Goal: Transaction & Acquisition: Purchase product/service

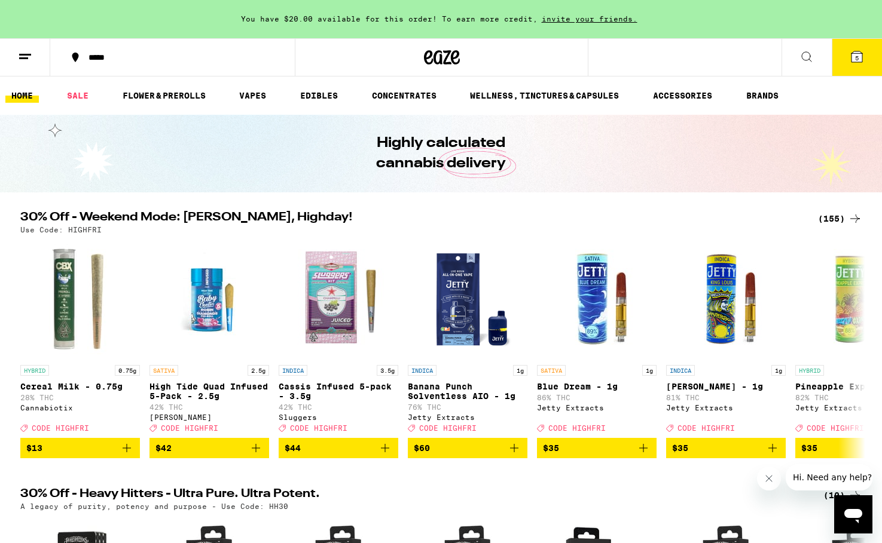
click at [856, 57] on span "5" at bounding box center [857, 57] width 4 height 7
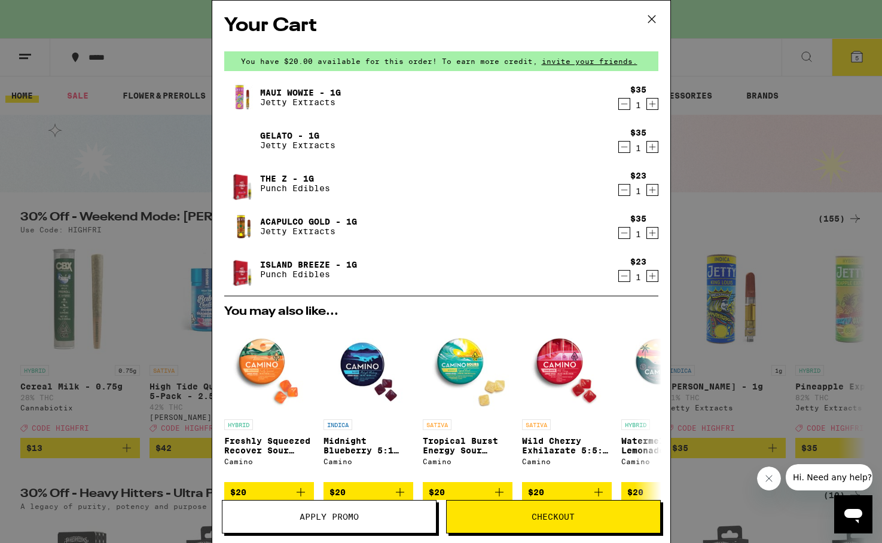
click at [644, 16] on icon at bounding box center [652, 19] width 18 height 18
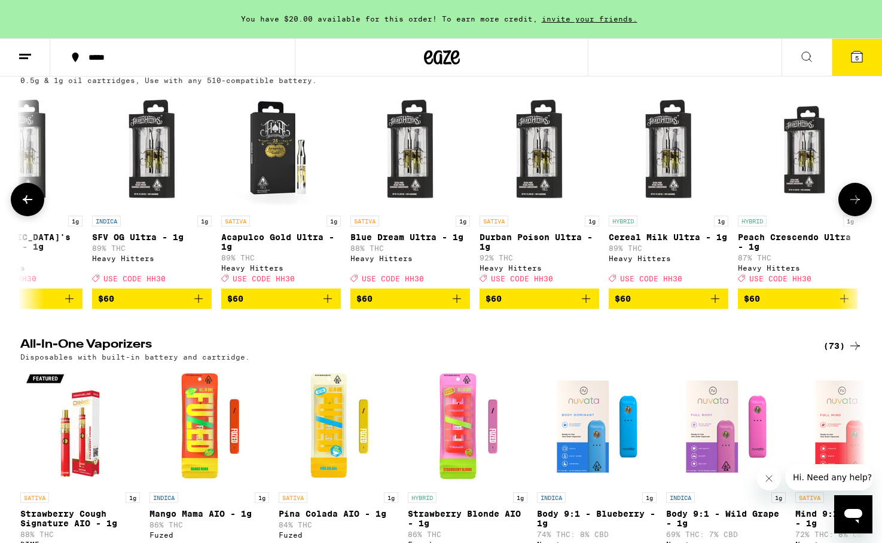
scroll to position [0, 7915]
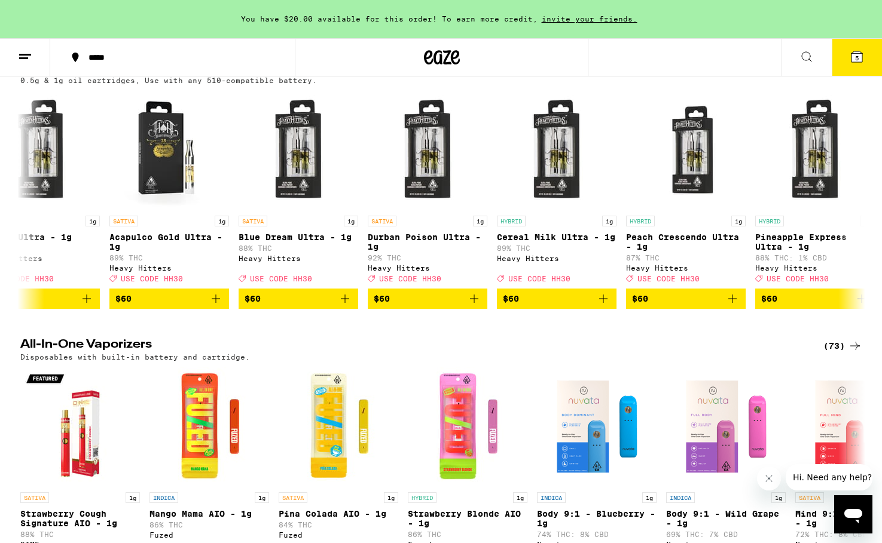
click at [858, 57] on span "5" at bounding box center [857, 57] width 4 height 7
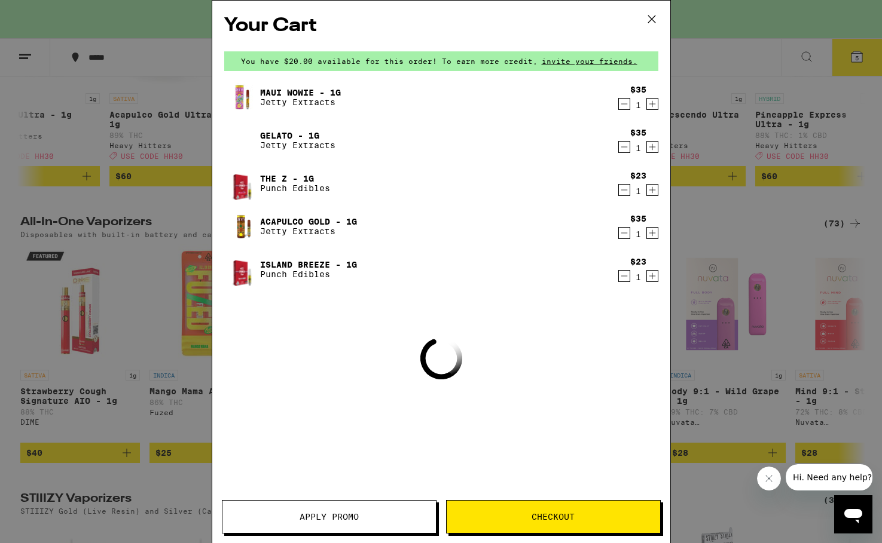
scroll to position [1809, 0]
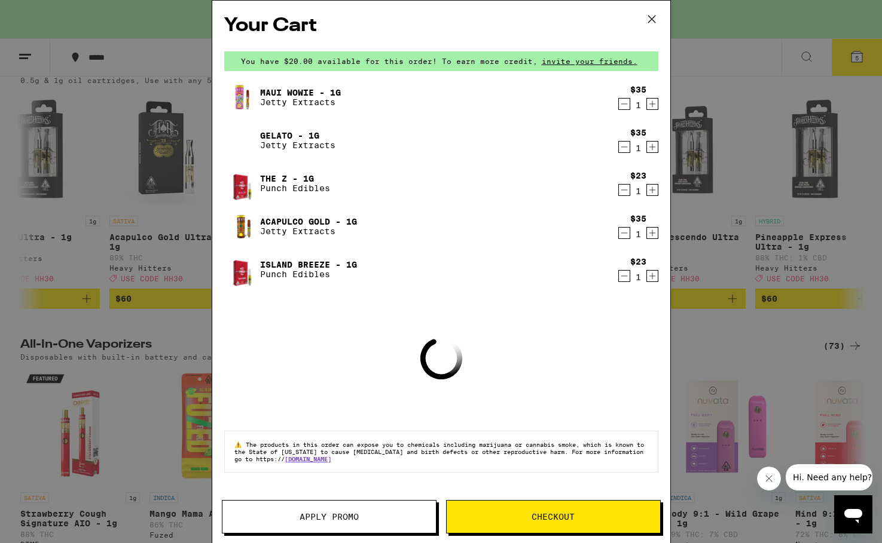
click at [624, 232] on icon "Decrement" at bounding box center [624, 233] width 11 height 14
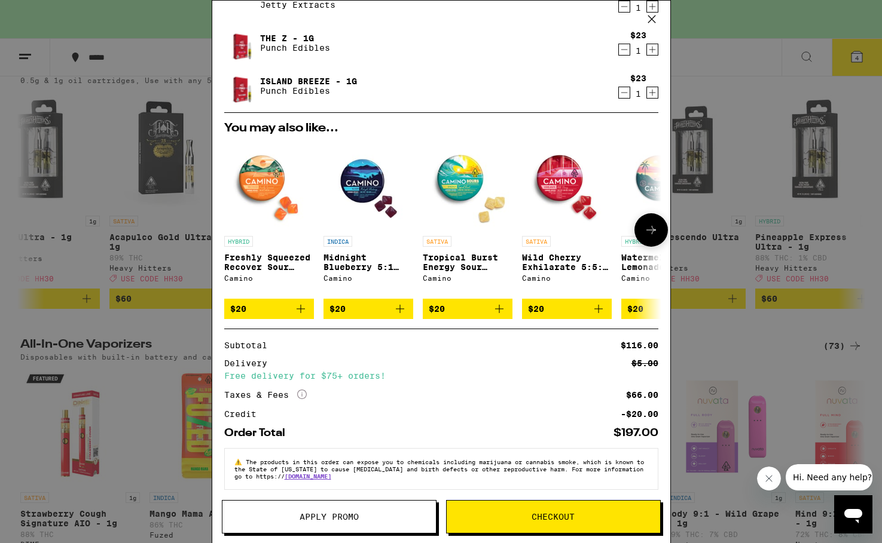
scroll to position [139, 0]
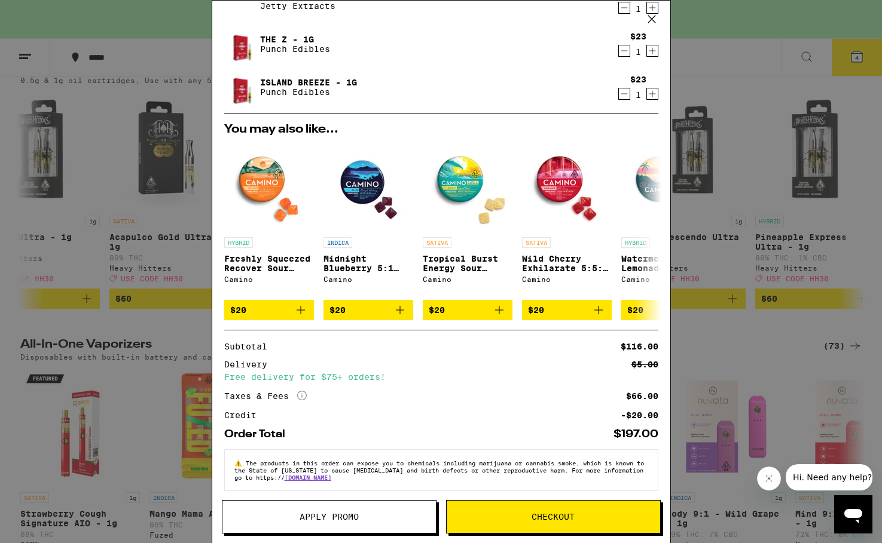
click at [779, 393] on div "Your Cart You have $20.00 available for this order! To earn more credit, invite…" at bounding box center [441, 271] width 882 height 543
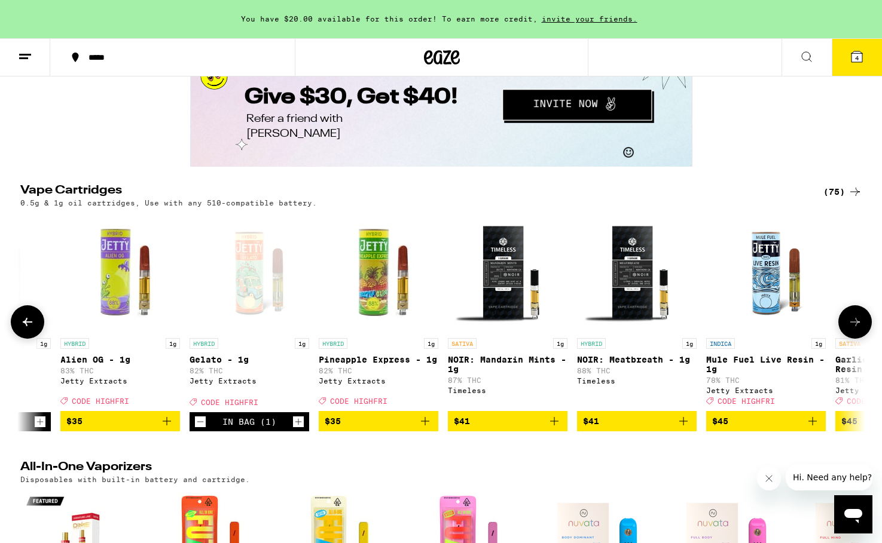
scroll to position [0, 6542]
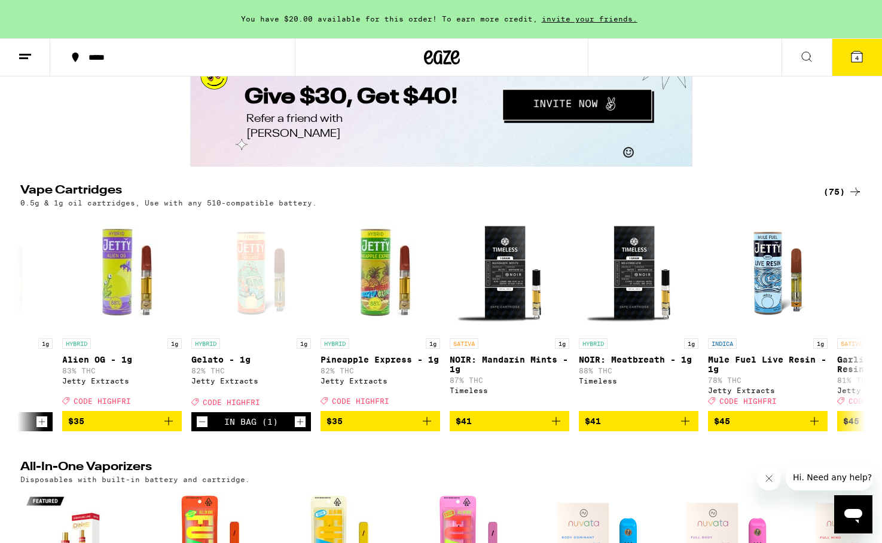
click at [858, 59] on icon at bounding box center [856, 56] width 11 height 11
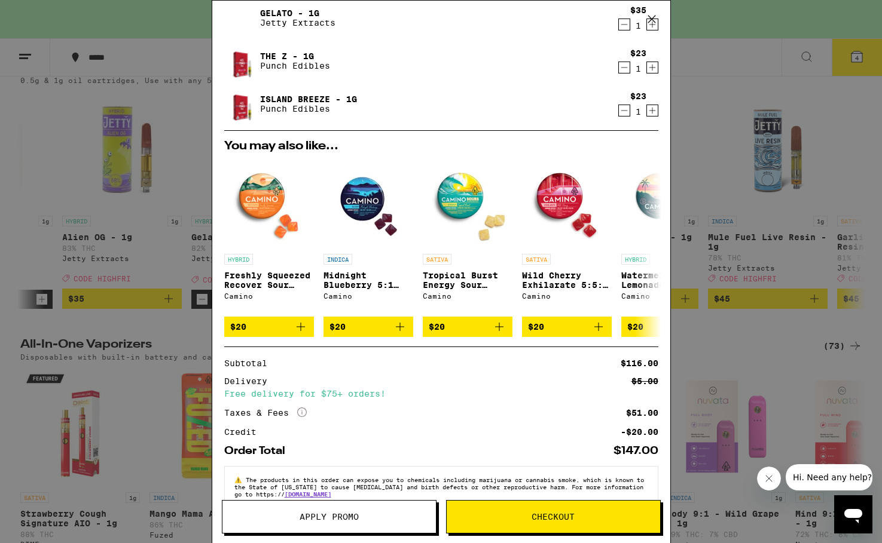
scroll to position [153, 0]
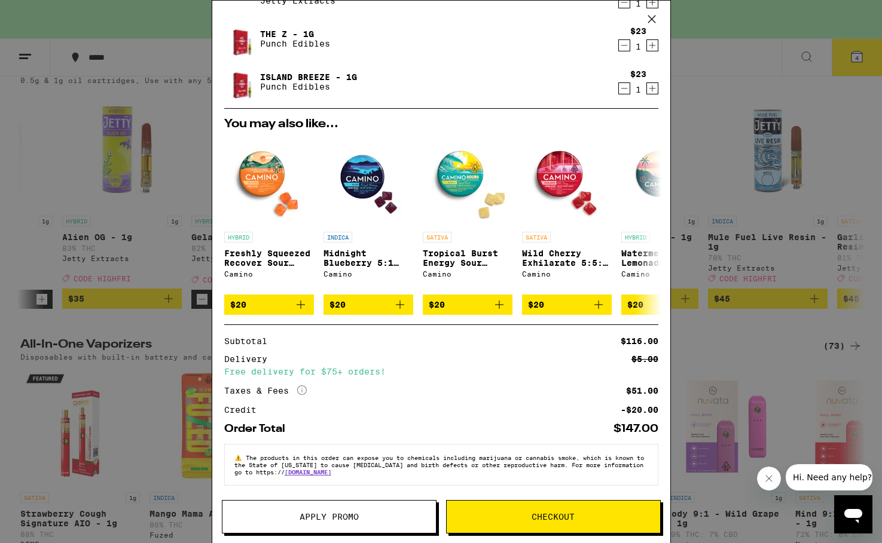
click at [352, 513] on span "Apply Promo" at bounding box center [328, 517] width 59 height 8
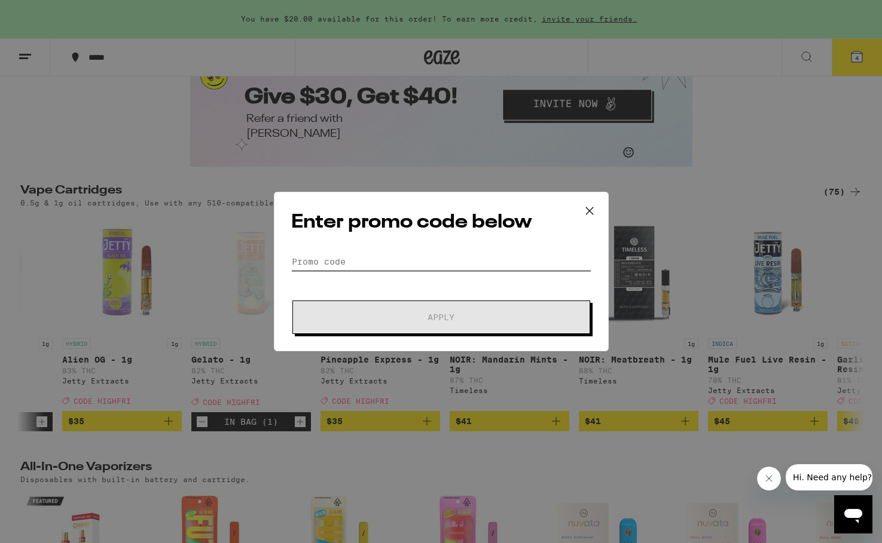
click at [366, 262] on input "Promo Code" at bounding box center [441, 262] width 300 height 18
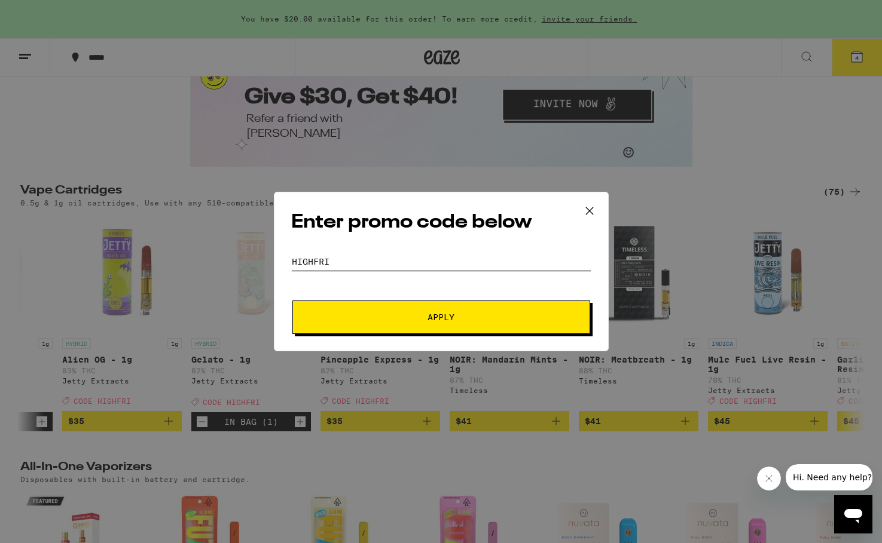
type input "HIGHFRI"
click at [455, 319] on span "Apply" at bounding box center [441, 317] width 215 height 8
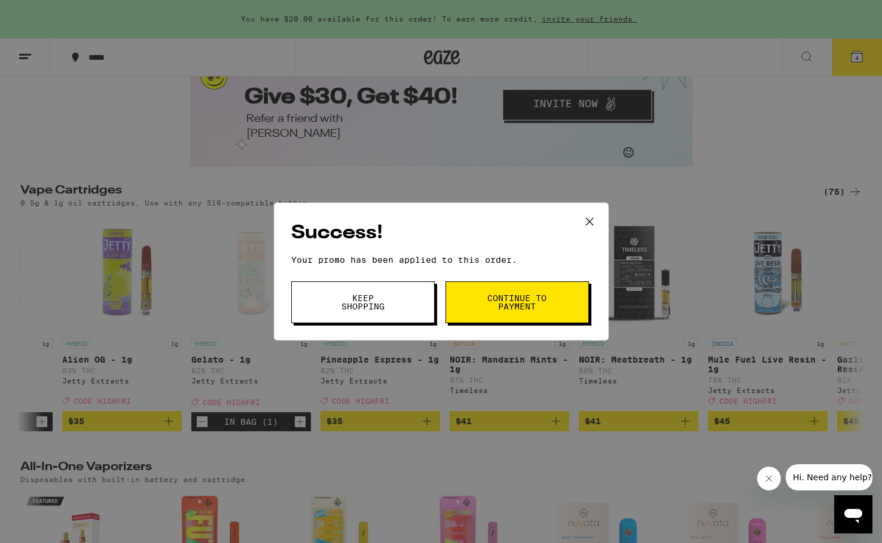
click at [511, 308] on span "Continue to payment" at bounding box center [517, 302] width 61 height 17
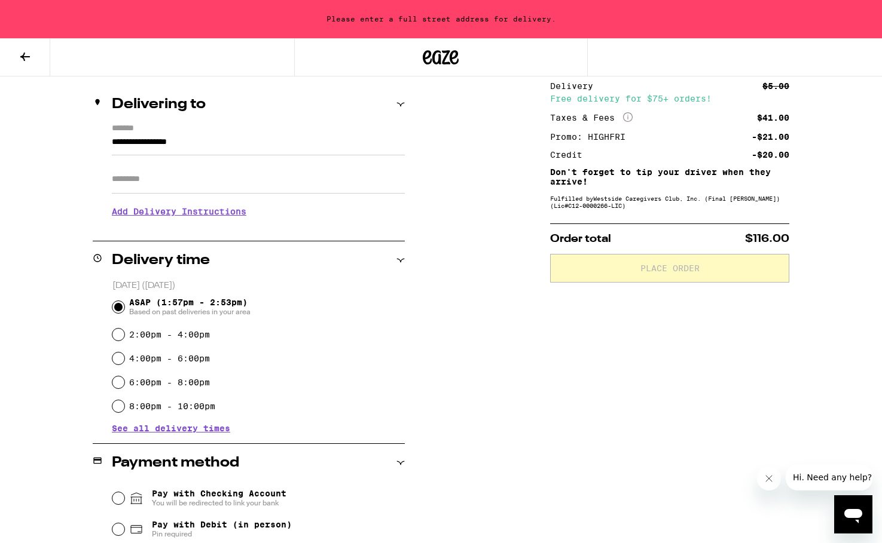
scroll to position [132, 0]
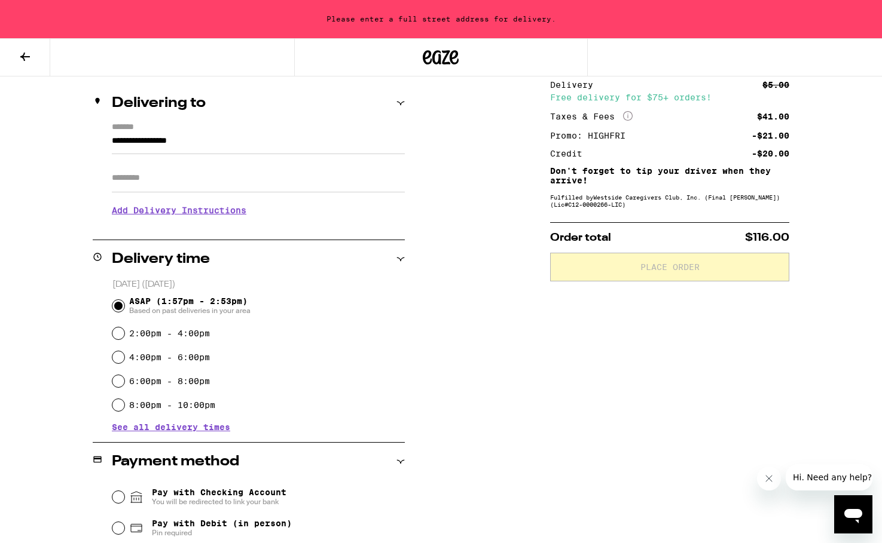
click at [250, 143] on input "**********" at bounding box center [258, 144] width 293 height 20
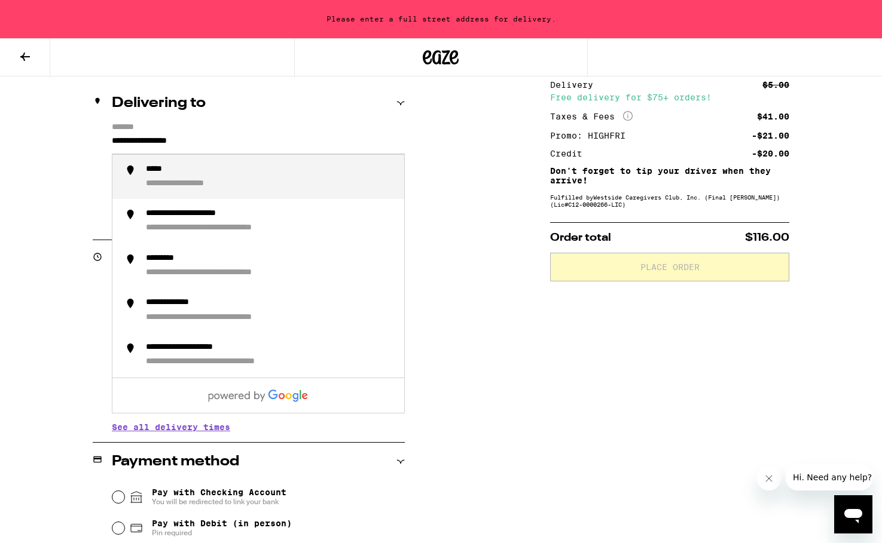
drag, startPoint x: 277, startPoint y: 145, endPoint x: 86, endPoint y: 128, distance: 192.0
click at [87, 128] on div "**********" at bounding box center [441, 422] width 861 height 743
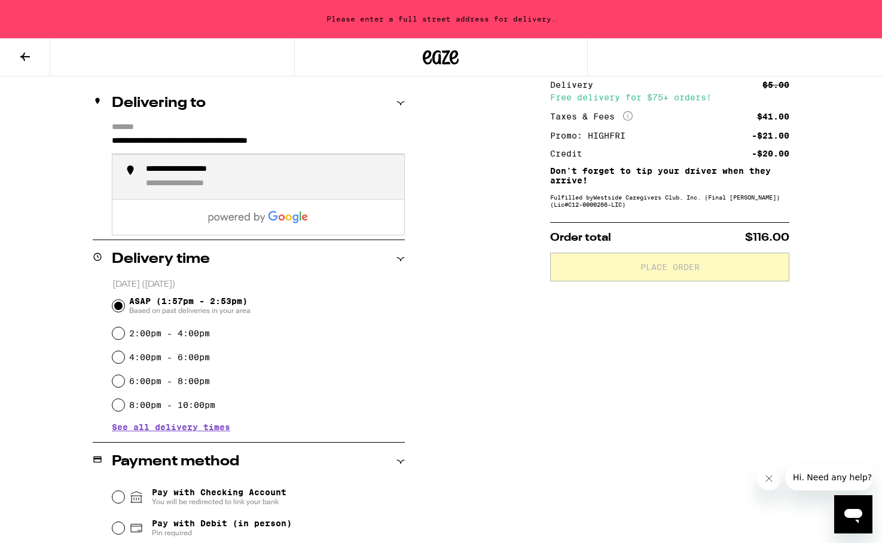
type input "**********"
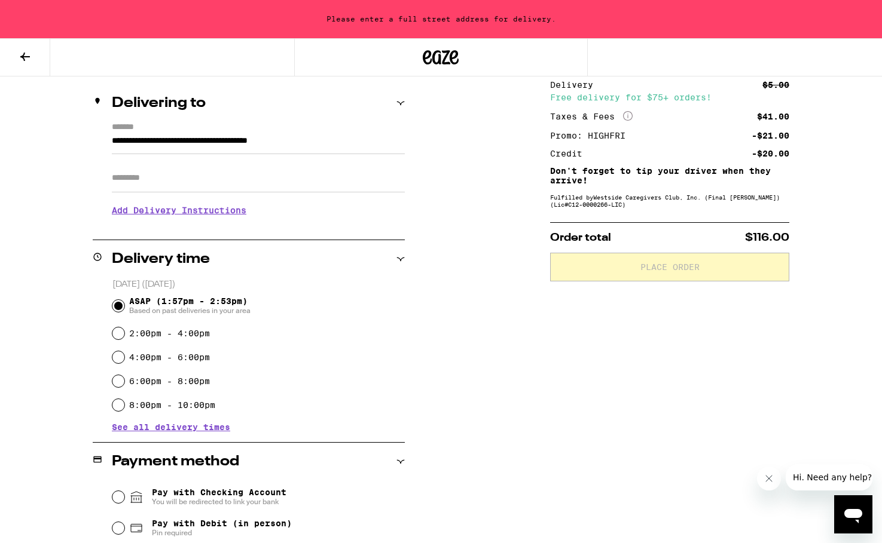
click at [411, 326] on div "**********" at bounding box center [441, 422] width 861 height 743
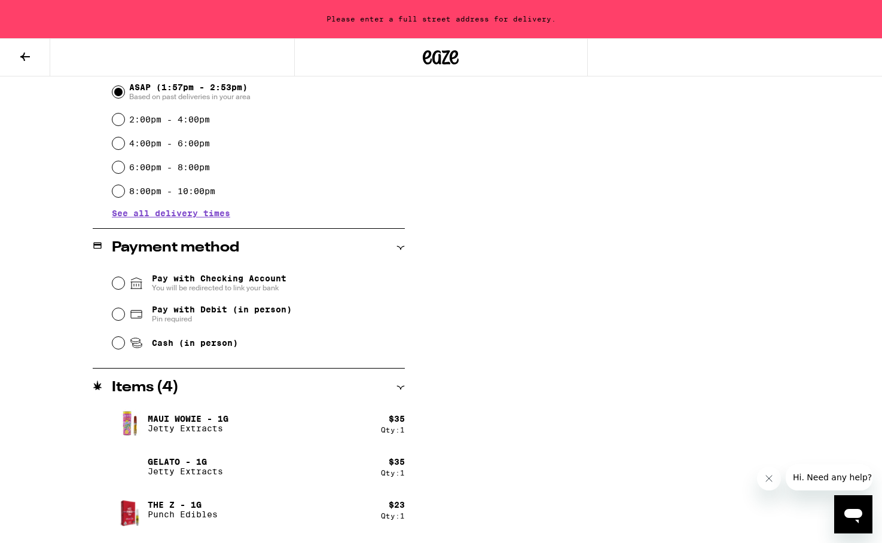
scroll to position [350, 0]
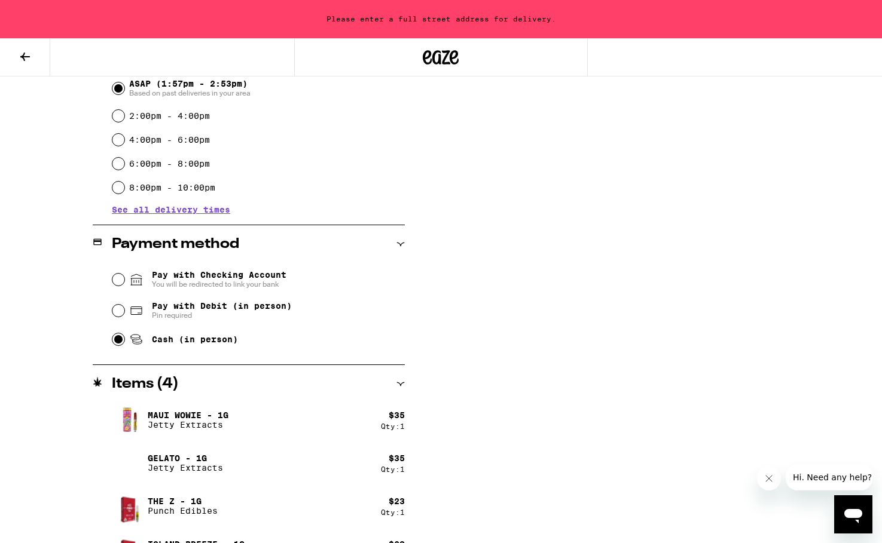
click at [121, 340] on input "Cash (in person)" at bounding box center [118, 340] width 12 height 12
radio input "true"
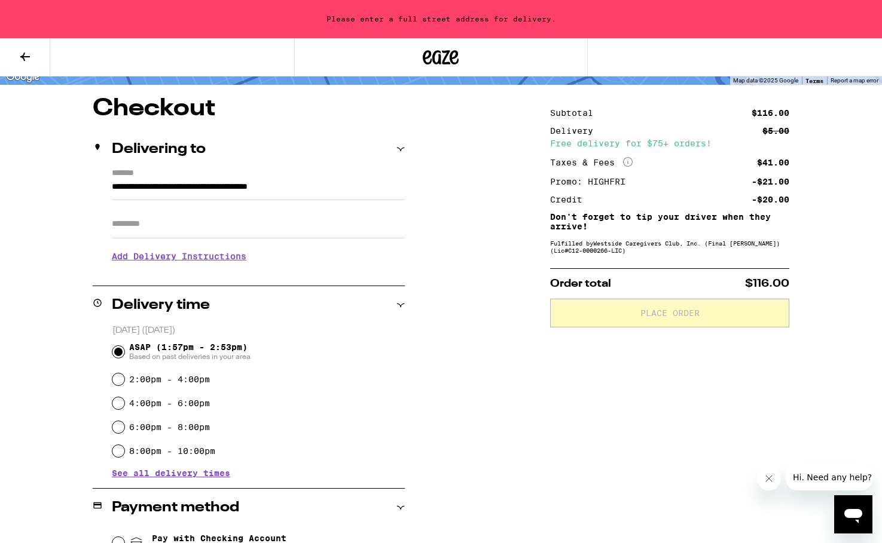
scroll to position [87, 0]
click at [228, 259] on h3 "Add Delivery Instructions" at bounding box center [258, 255] width 293 height 27
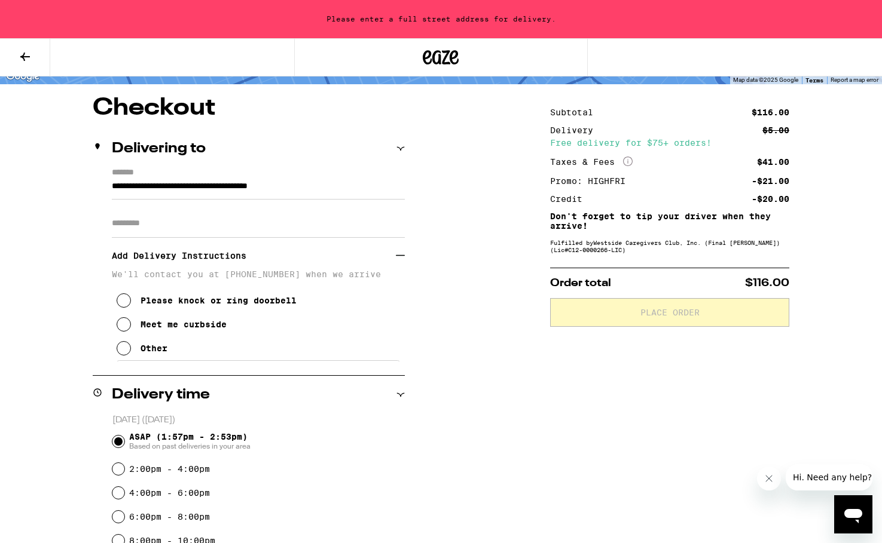
click at [126, 328] on icon at bounding box center [124, 324] width 14 height 14
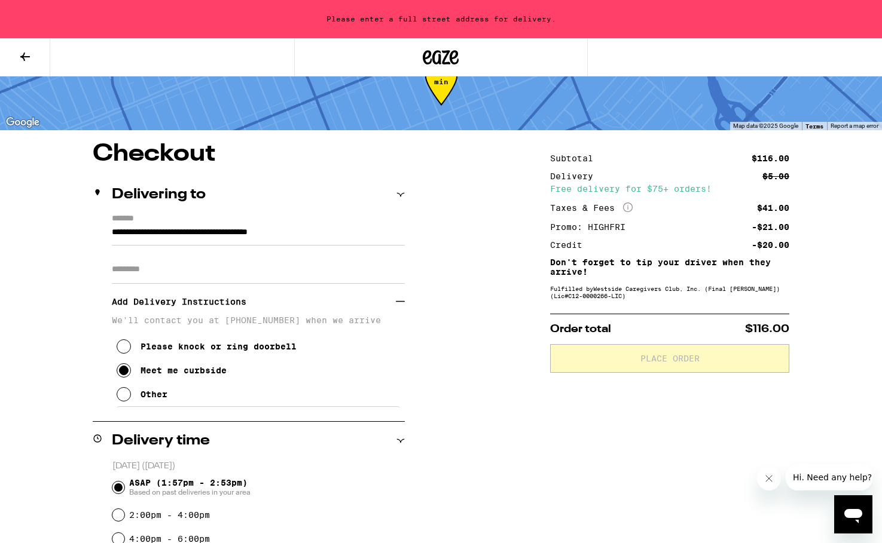
scroll to position [42, 0]
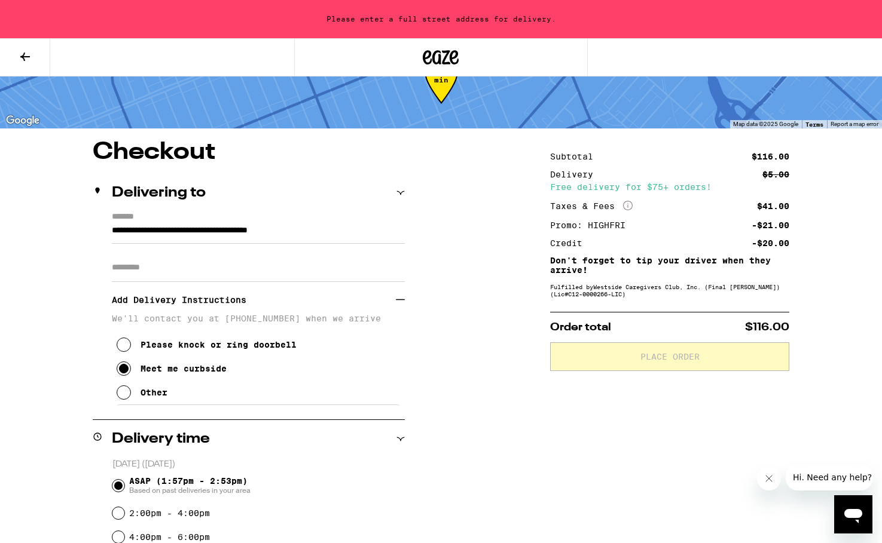
click at [400, 192] on icon at bounding box center [401, 193] width 8 height 4
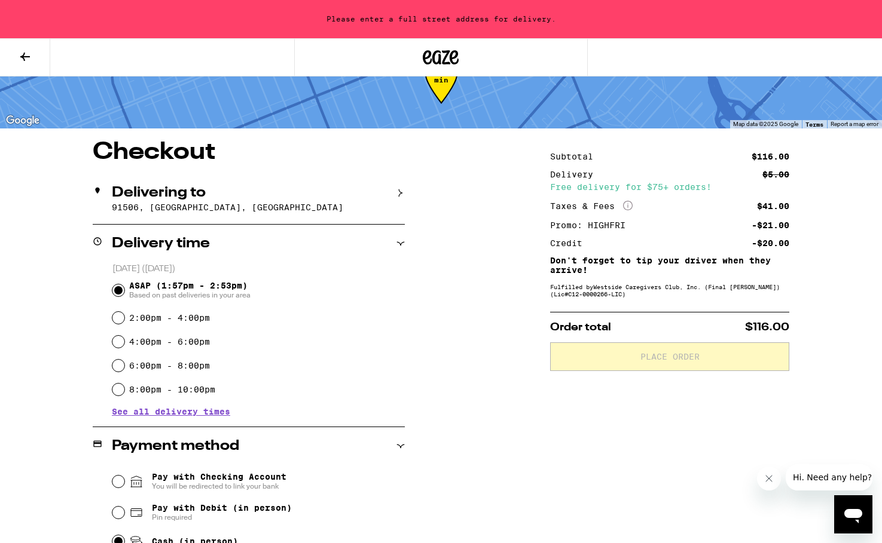
click at [400, 192] on icon at bounding box center [401, 193] width 4 height 8
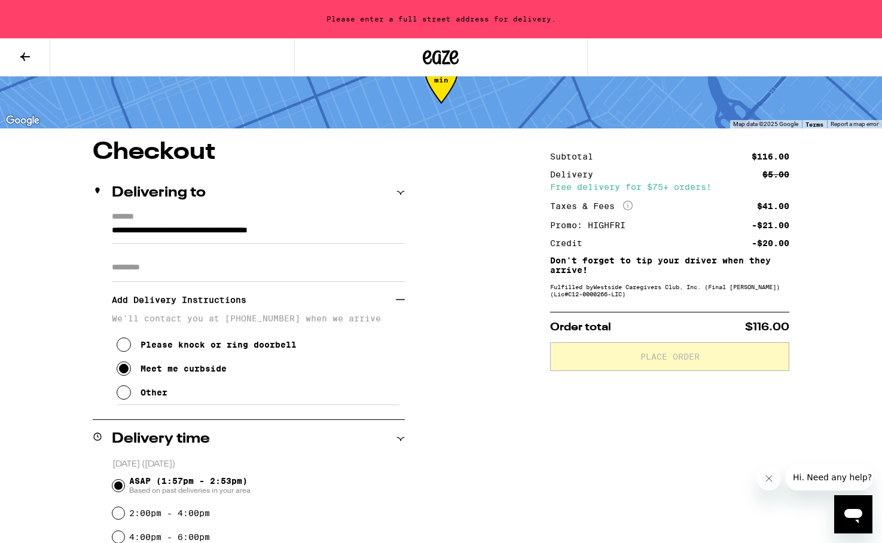
click at [143, 192] on h2 "Delivering to" at bounding box center [159, 193] width 94 height 14
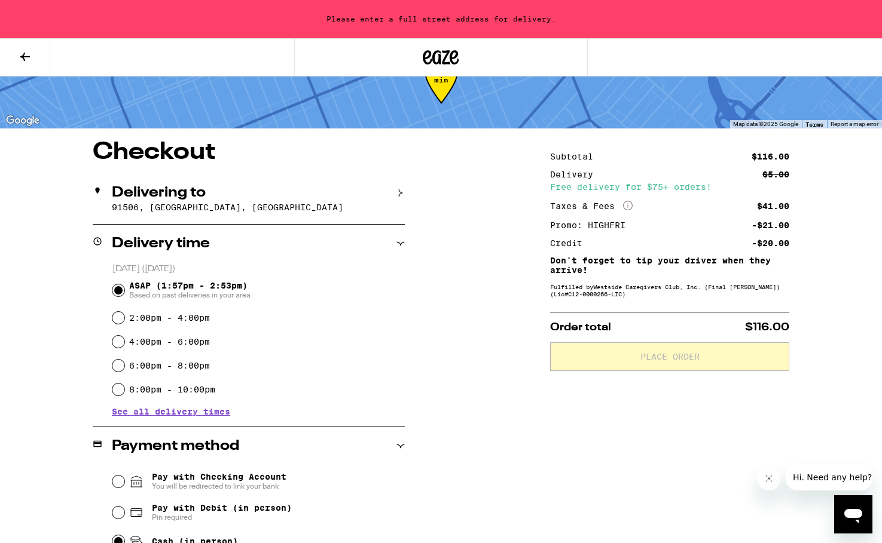
click at [400, 192] on icon at bounding box center [401, 193] width 4 height 8
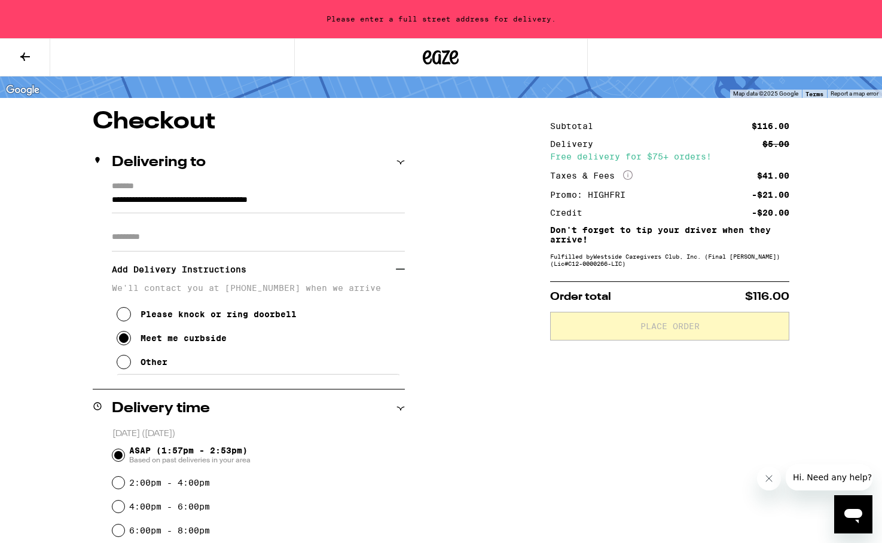
scroll to position [0, 0]
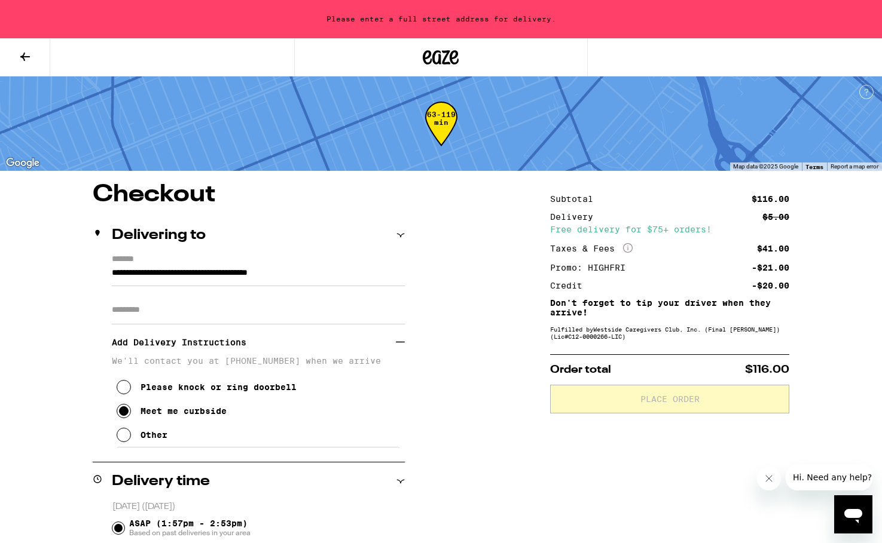
click at [586, 375] on span "Order total" at bounding box center [580, 370] width 61 height 11
click at [858, 514] on icon "Open messaging window" at bounding box center [853, 516] width 18 height 14
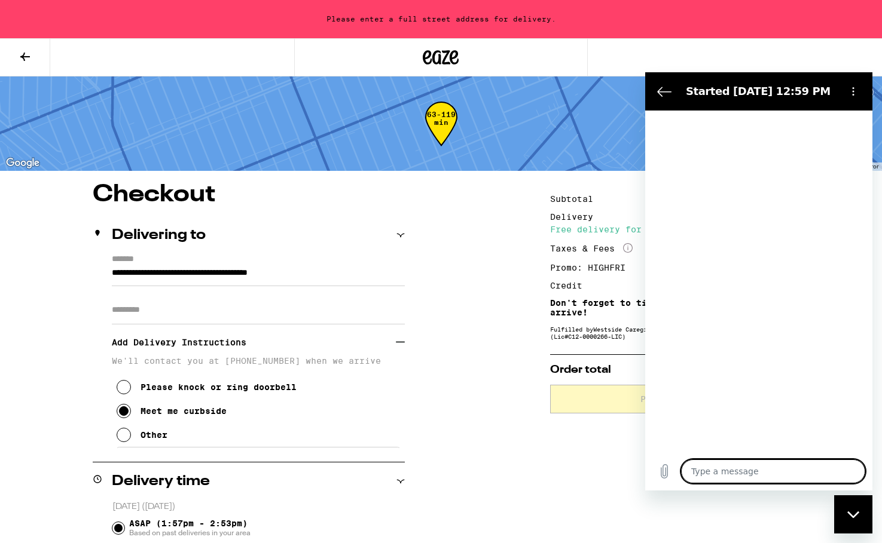
type textarea "x"
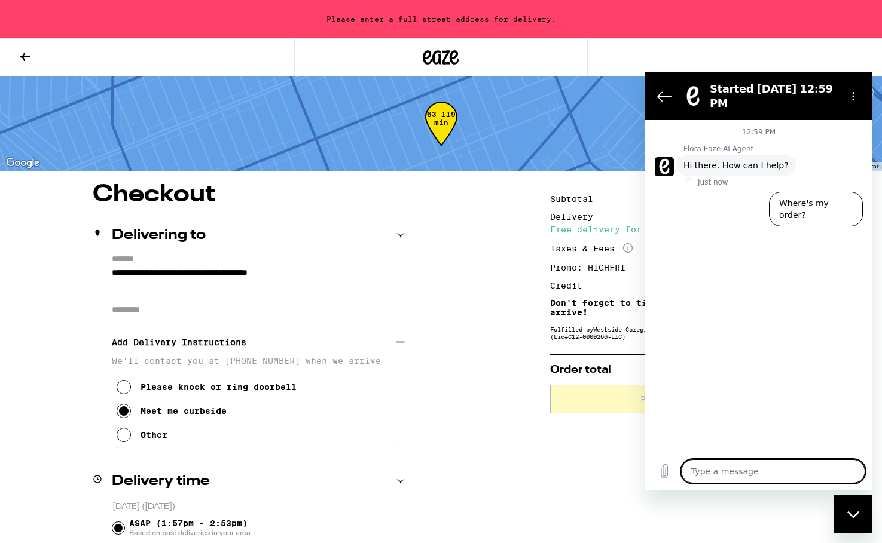
type textarea "w"
type textarea "x"
type textarea "wh"
type textarea "x"
type textarea "why"
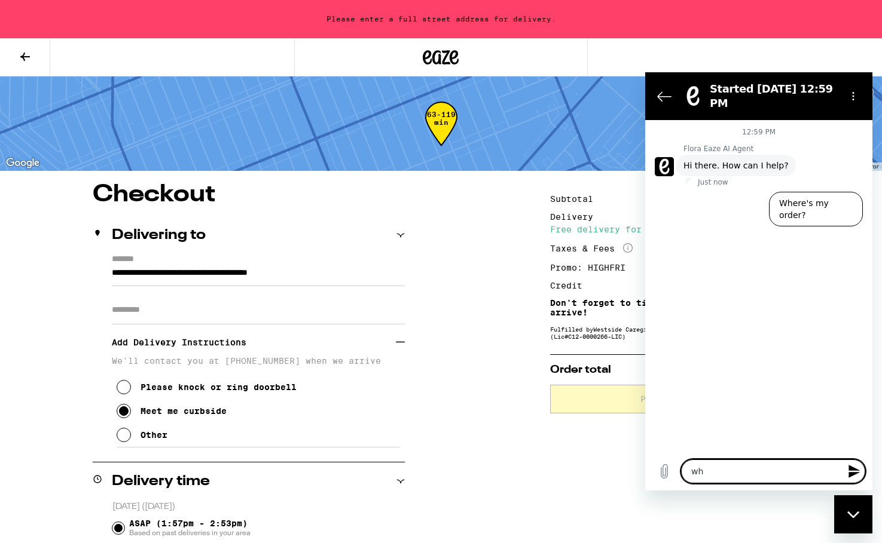
type textarea "x"
type textarea "why"
type textarea "x"
type textarea "why w"
type textarea "x"
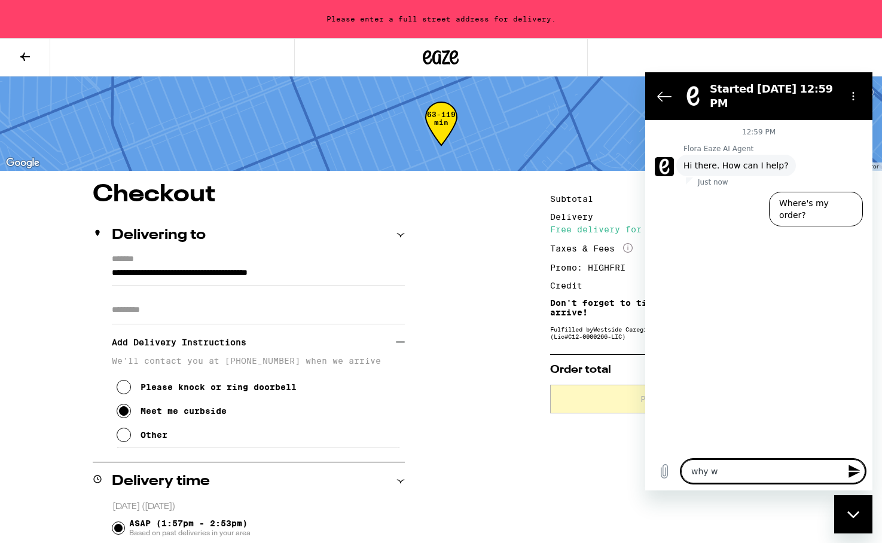
type textarea "why wo"
type textarea "x"
type textarea "why won"
type textarea "x"
type textarea "why wont"
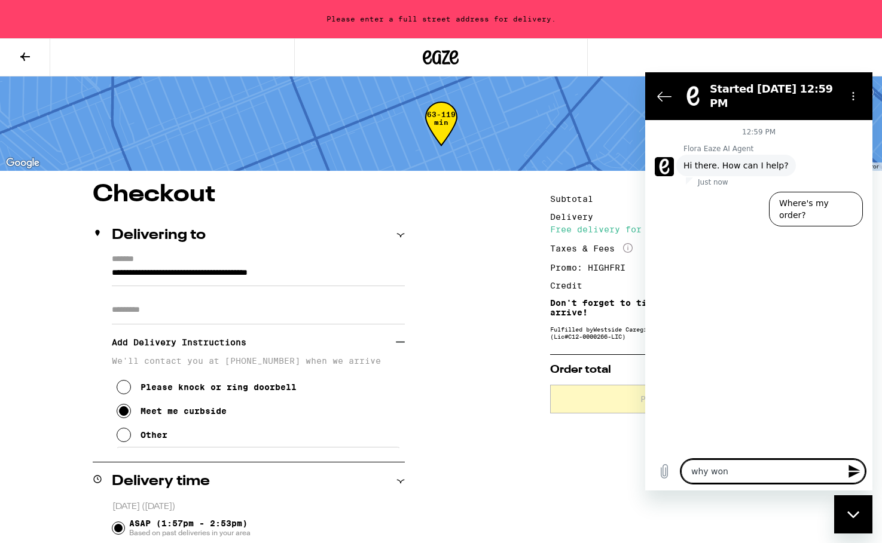
type textarea "x"
type textarea "why wont"
type textarea "x"
type textarea "why wont i"
type textarea "x"
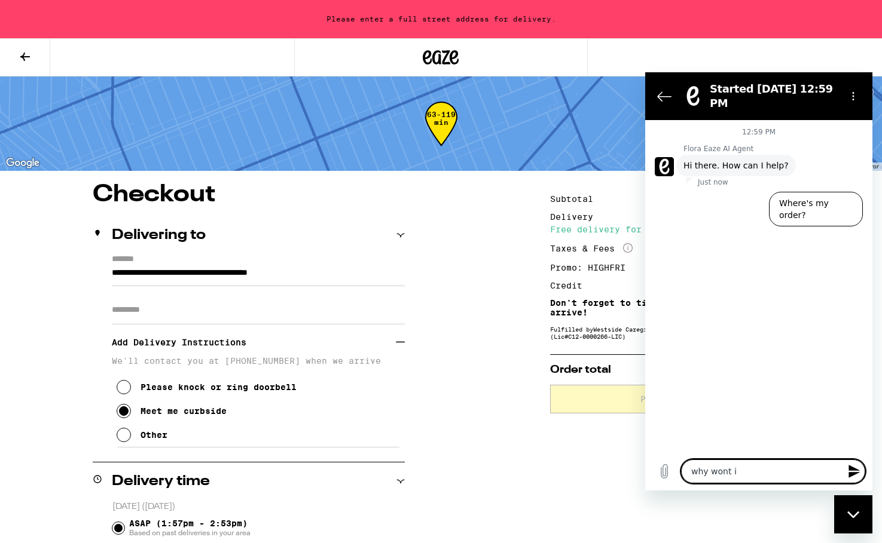
type textarea "why wont it"
type textarea "x"
type textarea "why wont it"
type textarea "x"
type textarea "why wont it l"
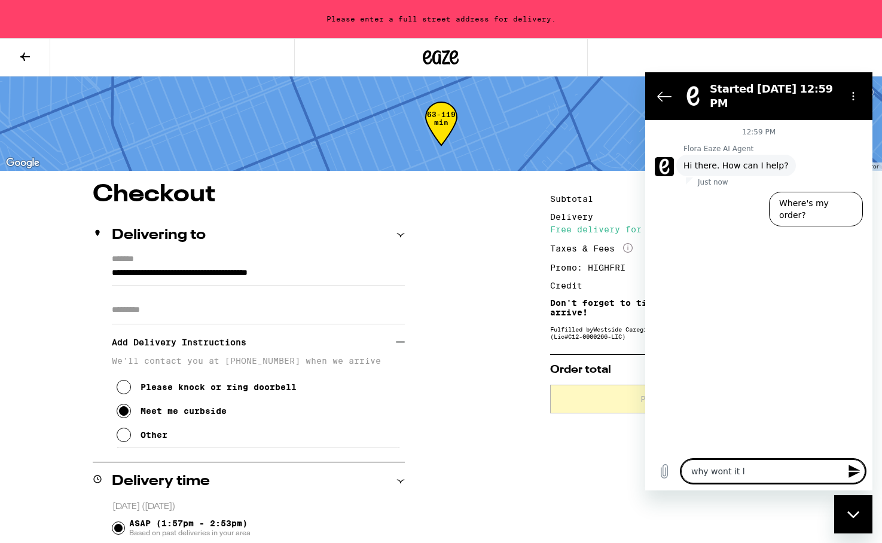
type textarea "x"
type textarea "why wont it le"
type textarea "x"
type textarea "why wont it let"
type textarea "x"
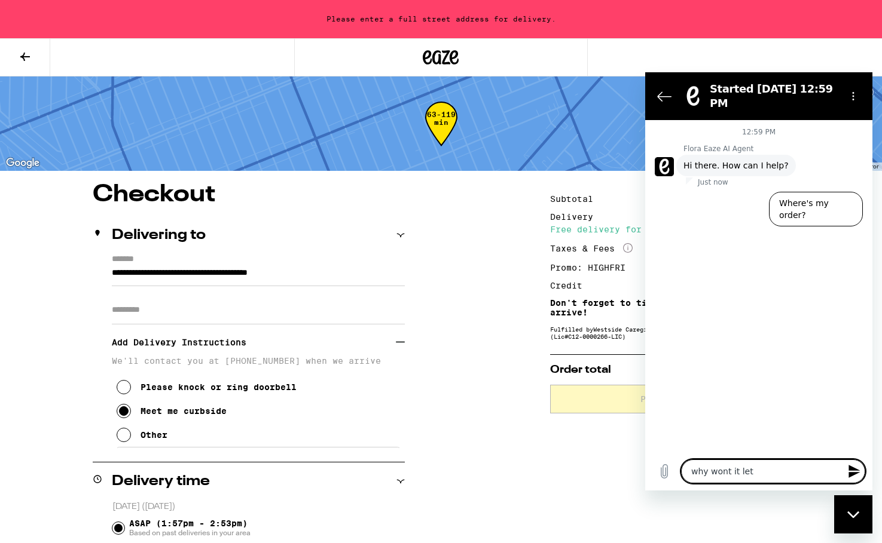
type textarea "why wont it let"
type textarea "x"
type textarea "why wont it let m"
type textarea "x"
type textarea "why wont it let me"
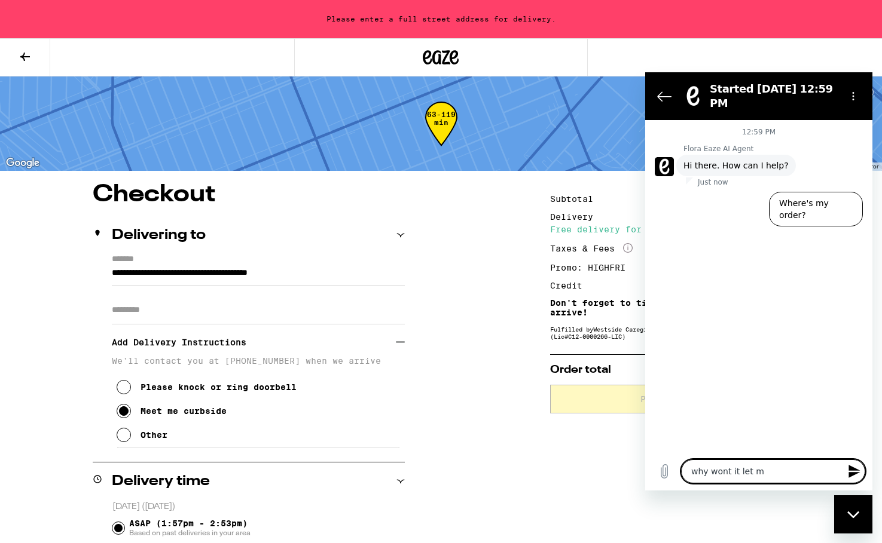
type textarea "x"
type textarea "why wont it let me"
type textarea "x"
type textarea "why wont it let me f"
type textarea "x"
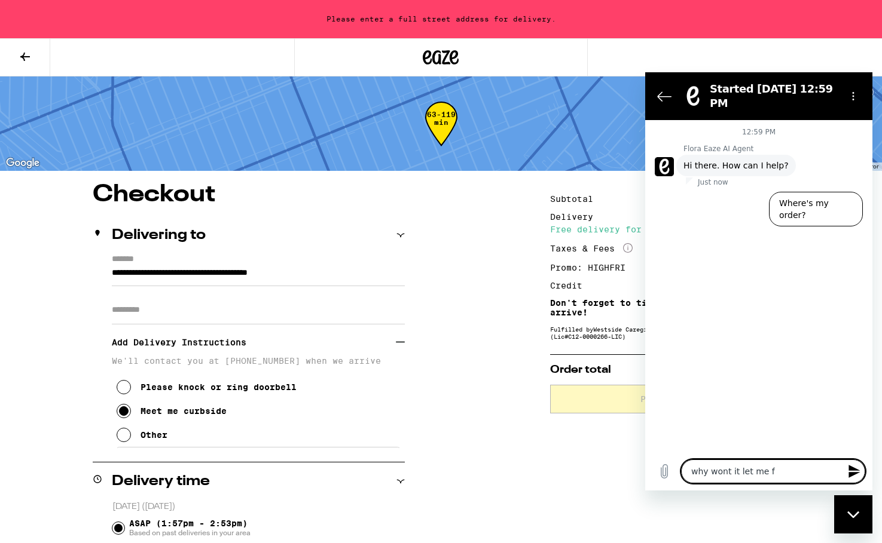
type textarea "why wont it let me fi"
type textarea "x"
type textarea "why wont it let me fin"
type textarea "x"
type textarea "why wont it let me fini"
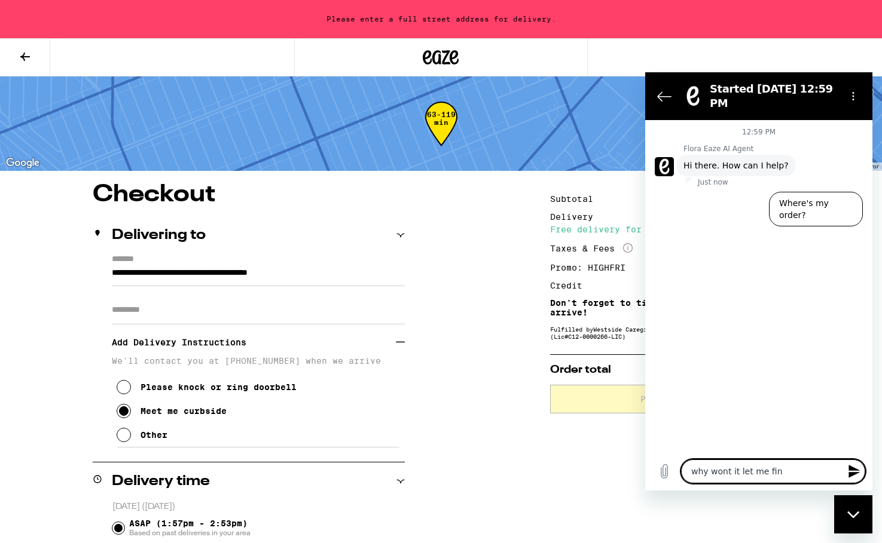
type textarea "x"
type textarea "why wont it let me finis"
type textarea "x"
type textarea "why wont it let me finish"
type textarea "x"
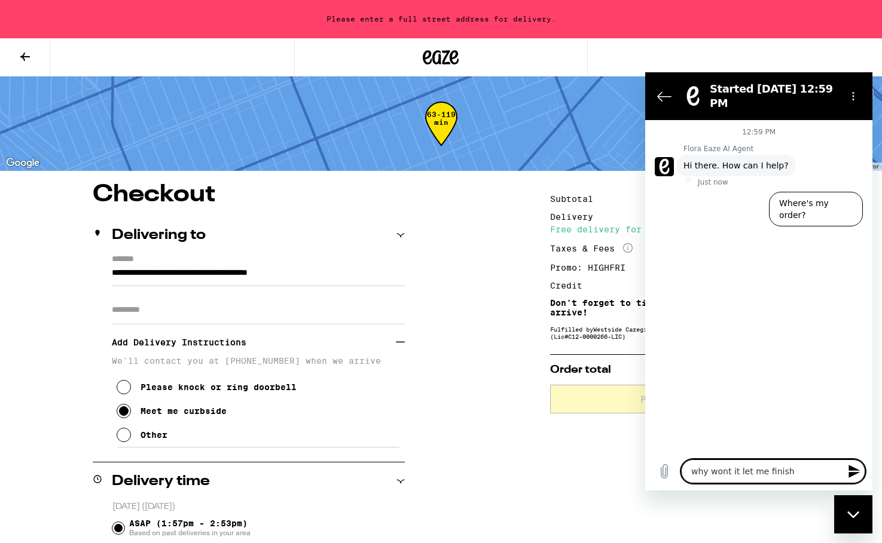
type textarea "why wont it let me finish"
click at [856, 472] on icon "Send message" at bounding box center [854, 471] width 14 height 14
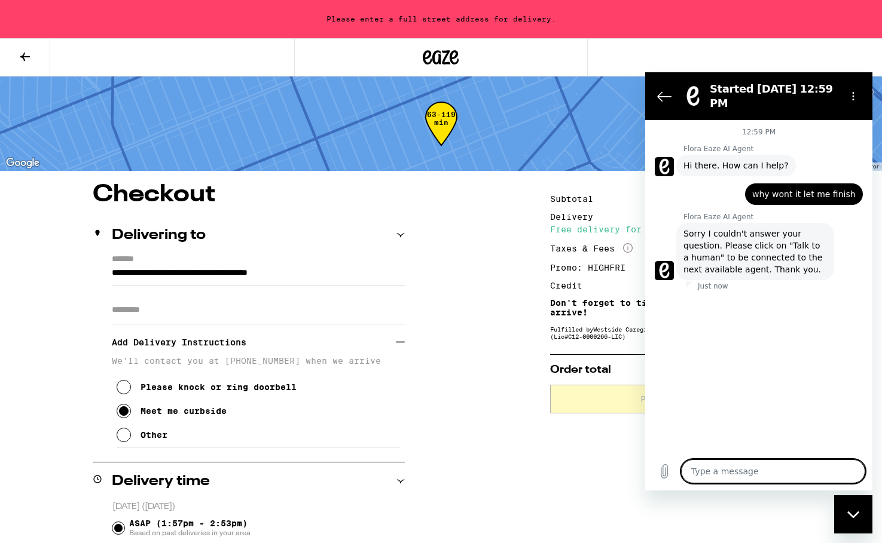
click at [852, 515] on icon "Close messaging window" at bounding box center [853, 515] width 13 height 8
type textarea "x"
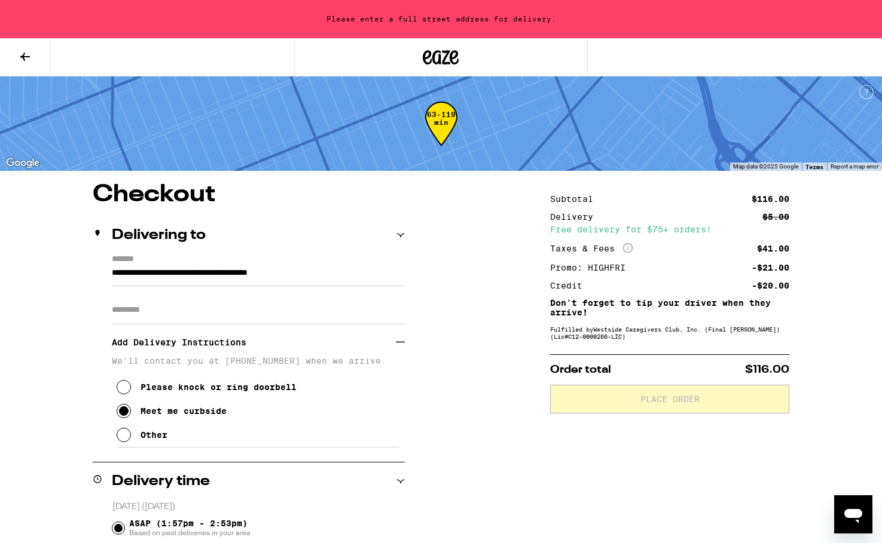
click at [26, 56] on icon at bounding box center [25, 57] width 10 height 8
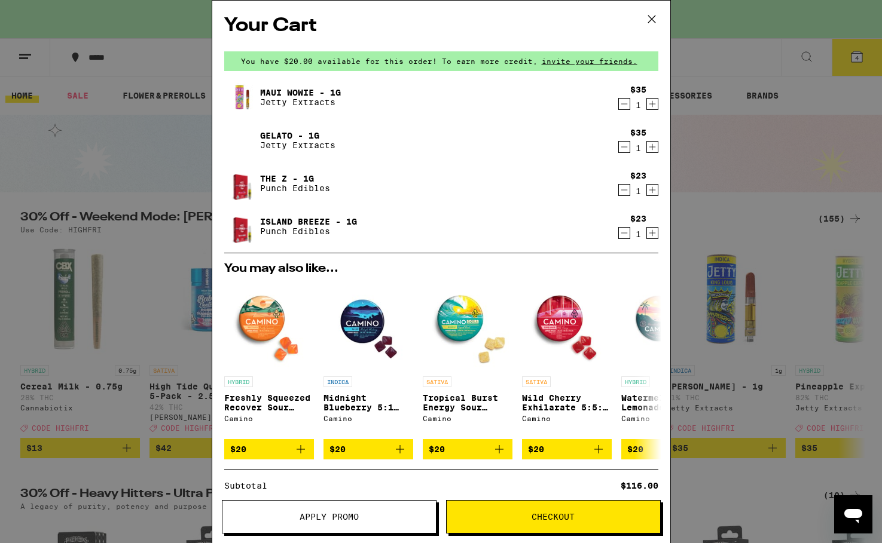
click at [356, 514] on span "Apply Promo" at bounding box center [328, 517] width 59 height 8
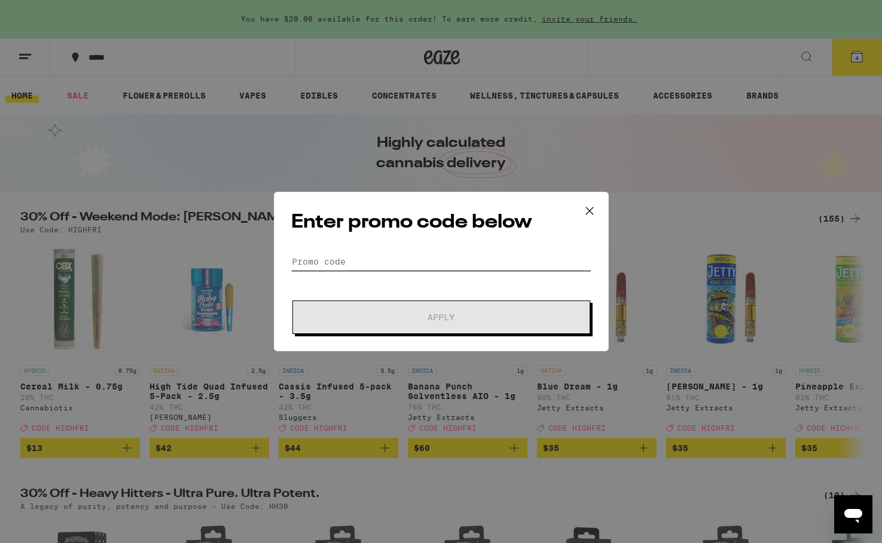
click at [375, 260] on input "Promo Code" at bounding box center [441, 262] width 300 height 18
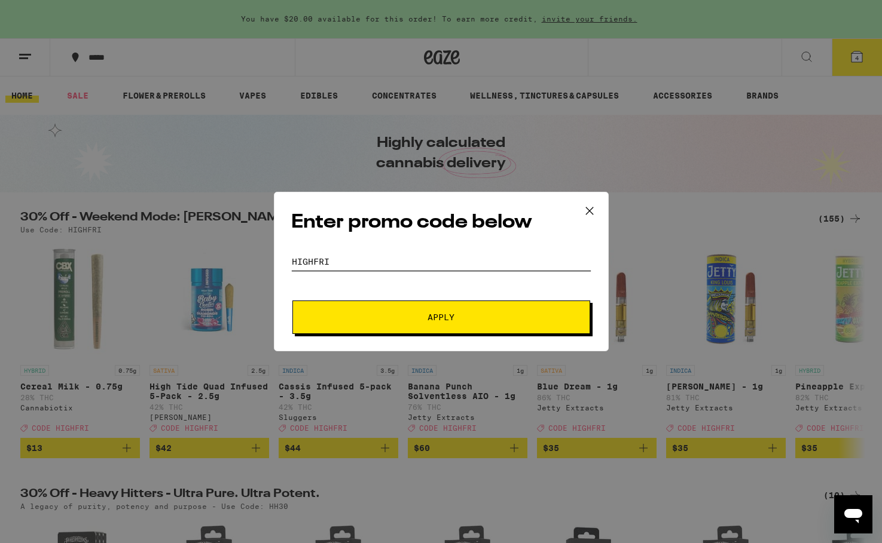
type input "HighFri"
click at [425, 322] on button "Apply" at bounding box center [441, 317] width 298 height 33
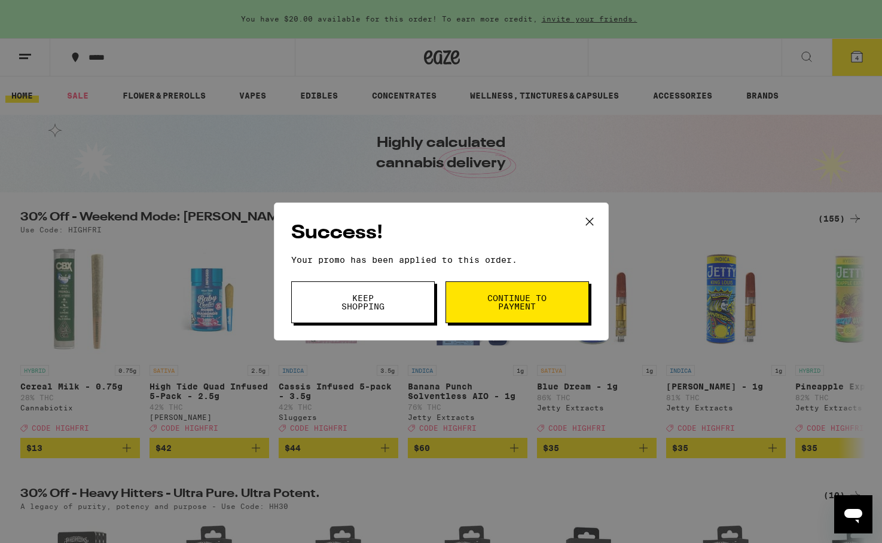
click at [543, 316] on button "Continue to payment" at bounding box center [516, 303] width 143 height 42
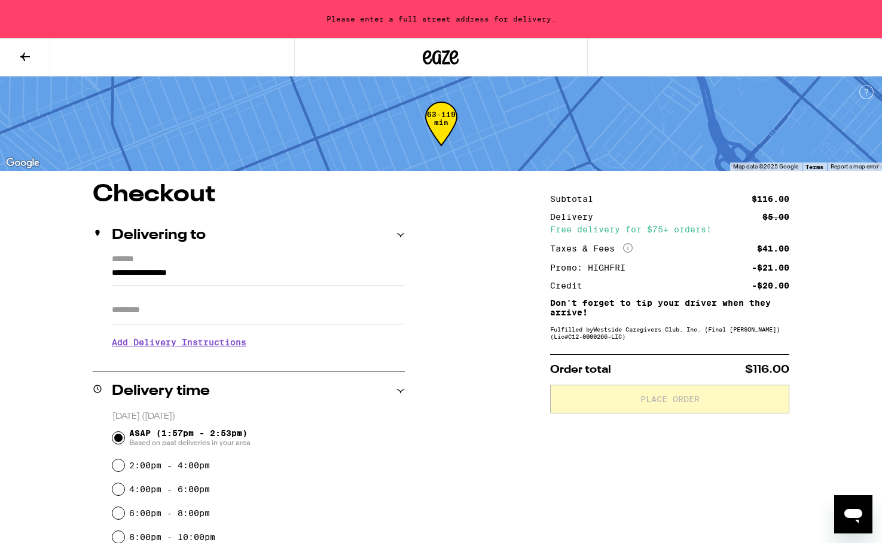
click at [393, 268] on input "**********" at bounding box center [258, 276] width 293 height 20
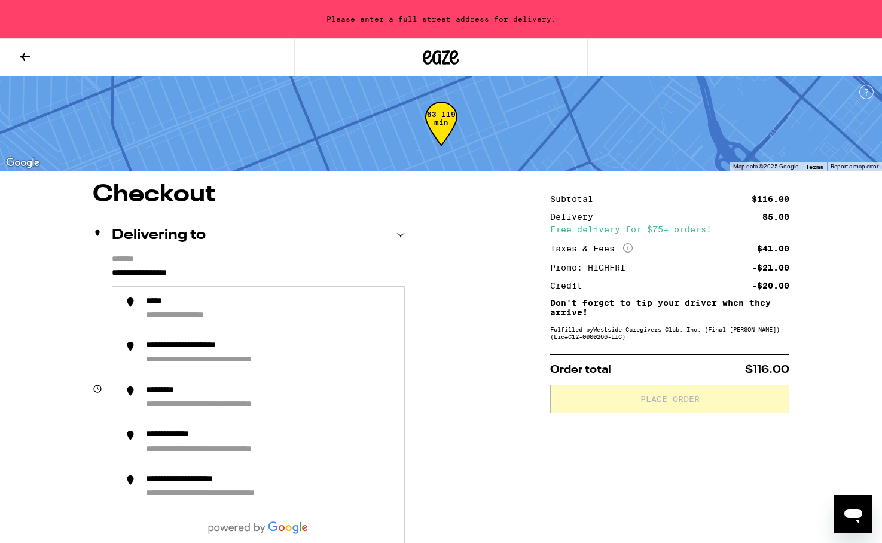
drag, startPoint x: 230, startPoint y: 273, endPoint x: 52, endPoint y: 253, distance: 179.2
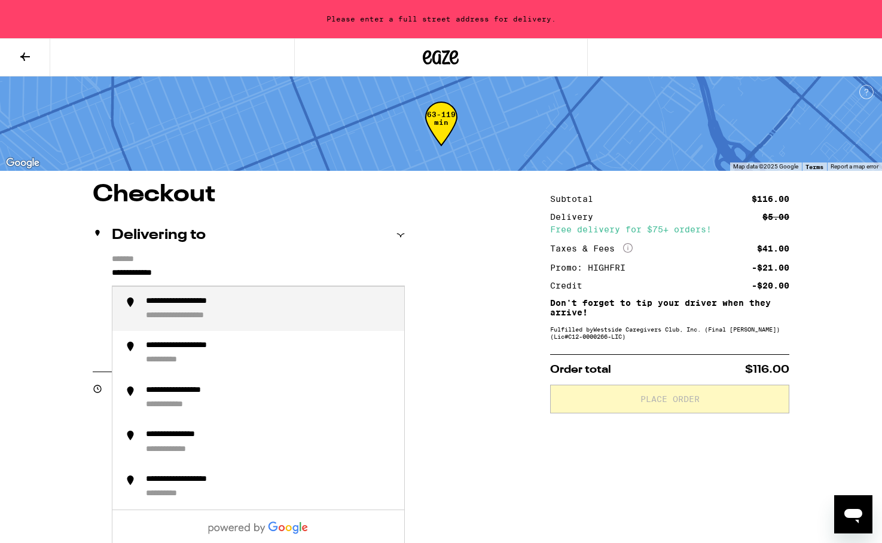
click at [236, 307] on div "**********" at bounding box center [200, 301] width 108 height 11
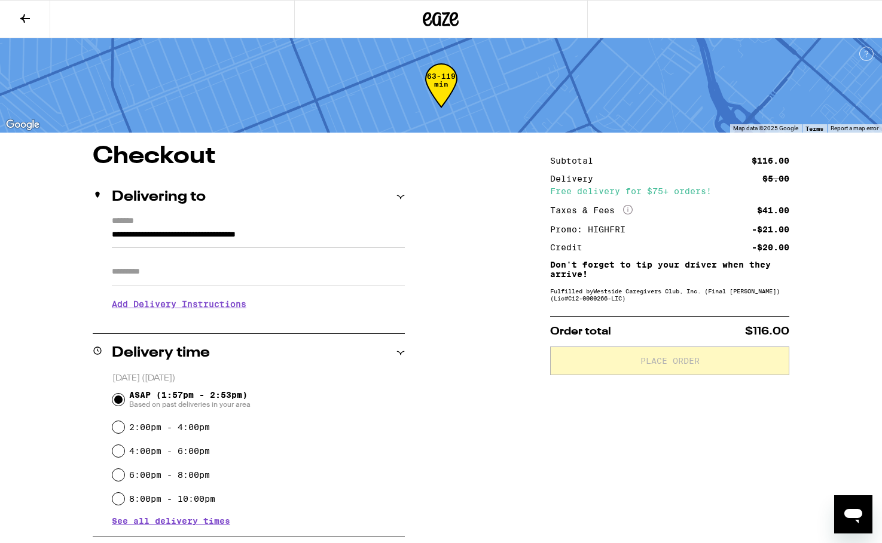
type input "**********"
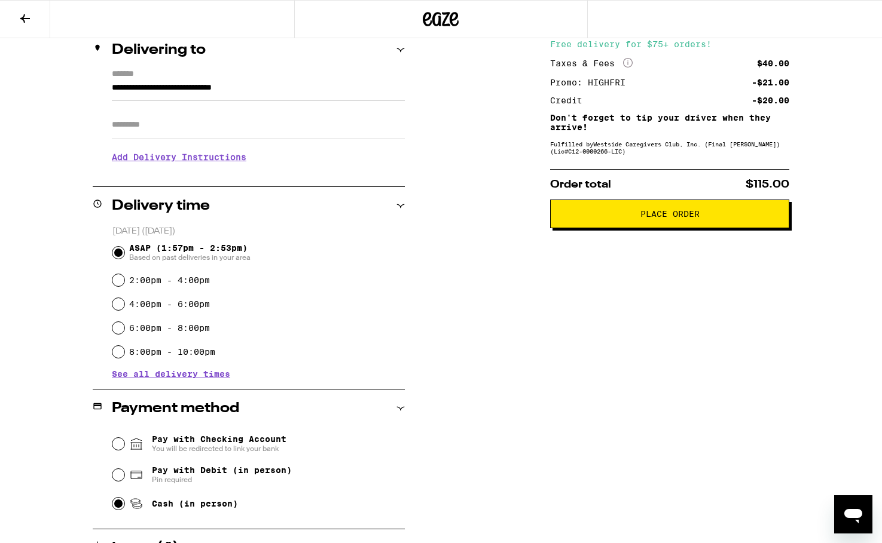
scroll to position [146, 0]
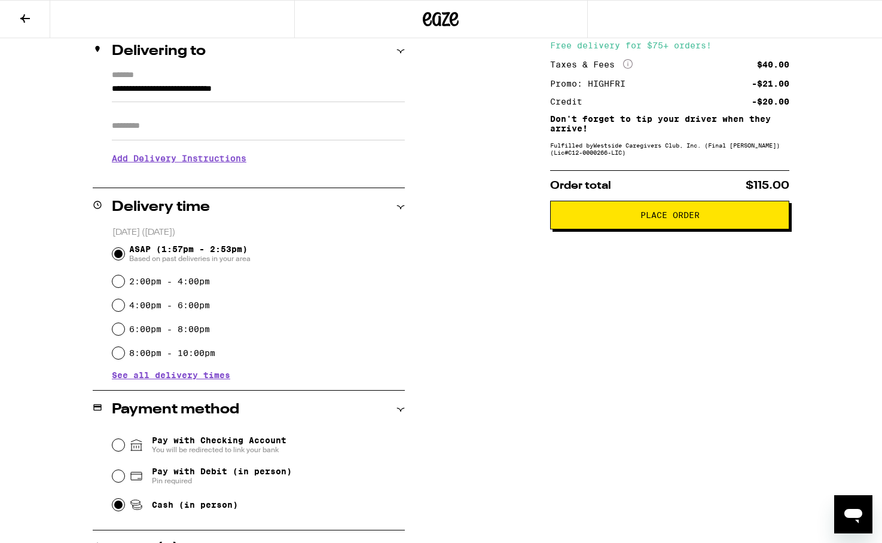
click at [649, 219] on span "Place Order" at bounding box center [669, 215] width 59 height 8
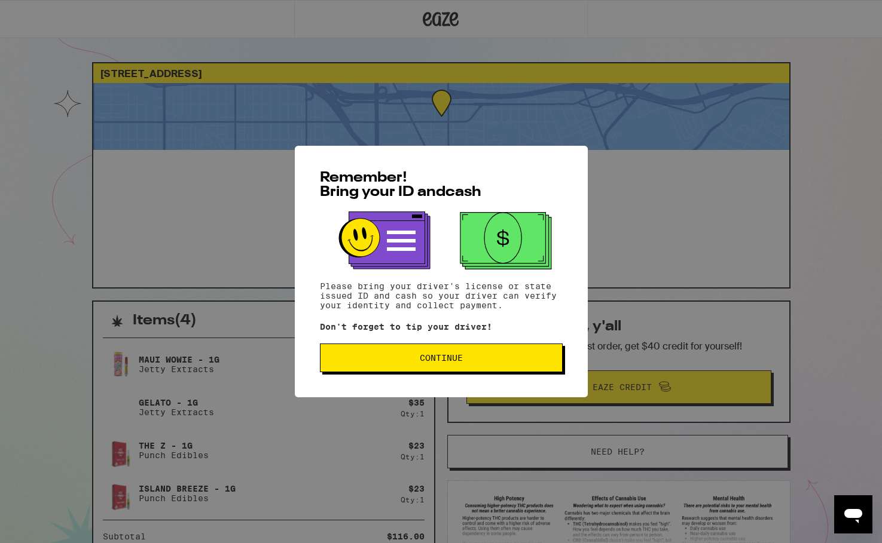
click at [427, 359] on span "Continue" at bounding box center [441, 358] width 43 height 8
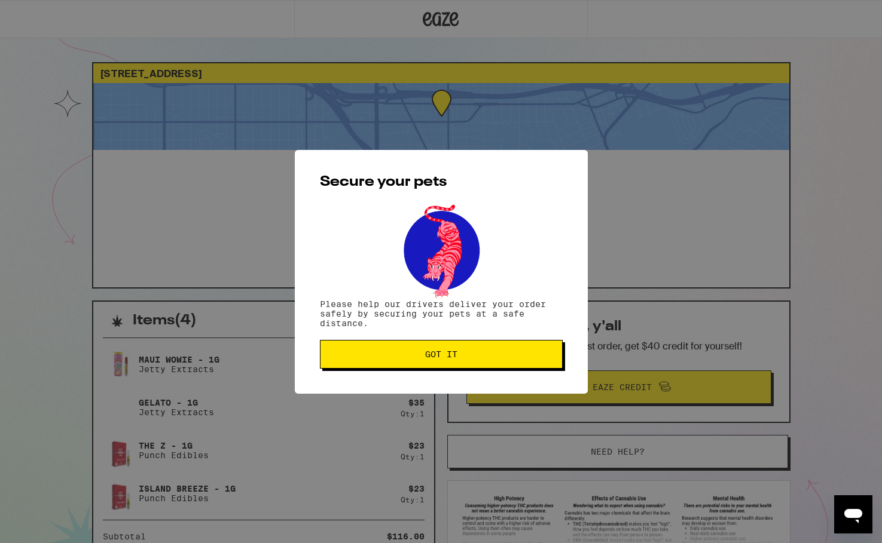
click at [427, 359] on span "Got it" at bounding box center [441, 354] width 32 height 8
